Goal: Information Seeking & Learning: Learn about a topic

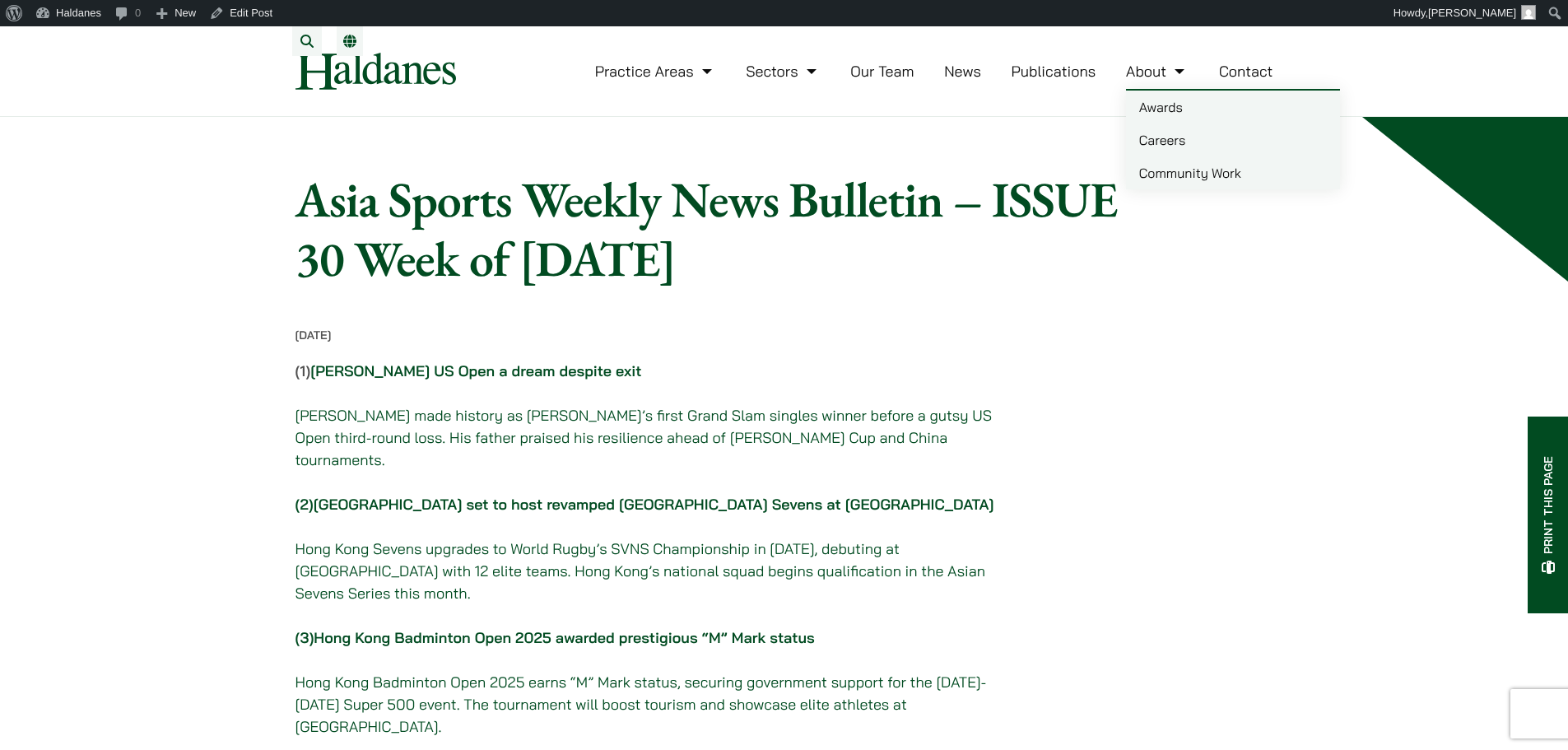
click at [1160, 146] on link "Careers" at bounding box center [1232, 139] width 214 height 33
